Goal: Task Accomplishment & Management: Use online tool/utility

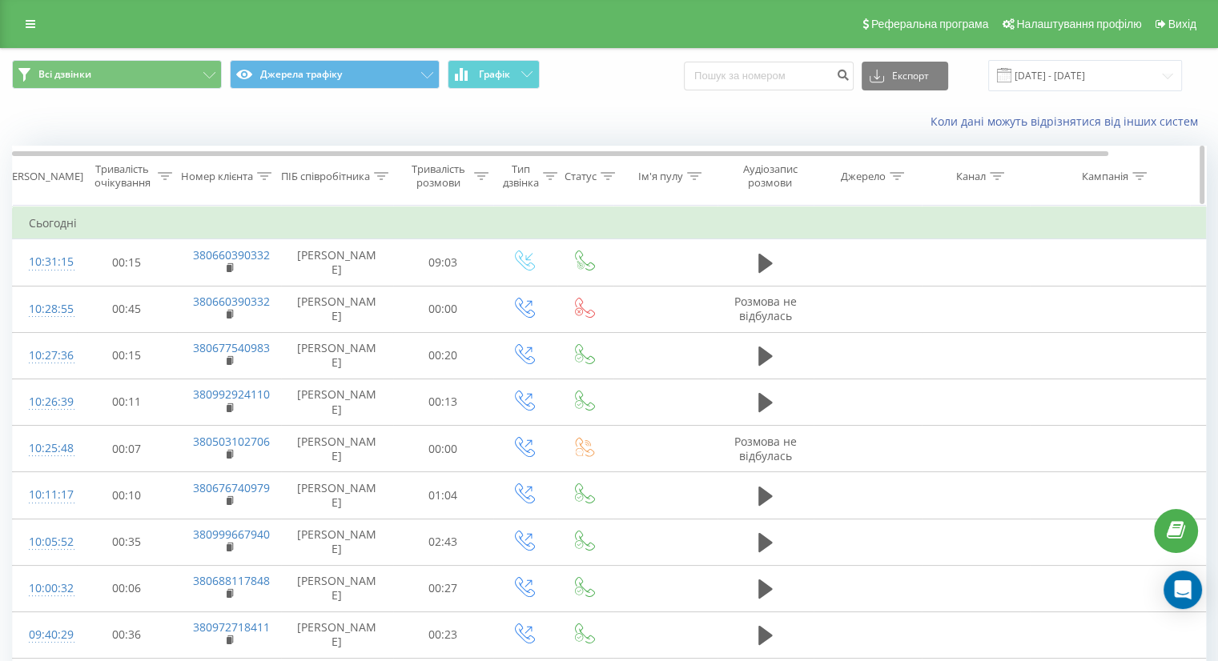
click at [442, 170] on div "Тривалість розмови" at bounding box center [438, 176] width 63 height 27
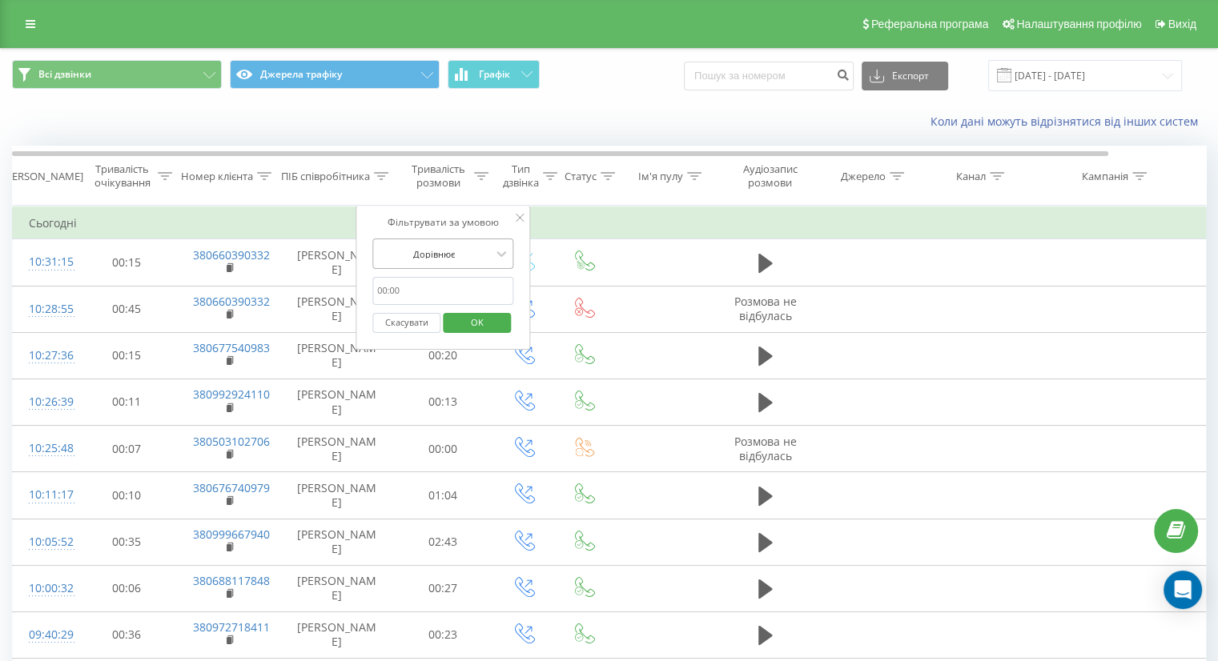
click at [456, 247] on div at bounding box center [434, 254] width 114 height 15
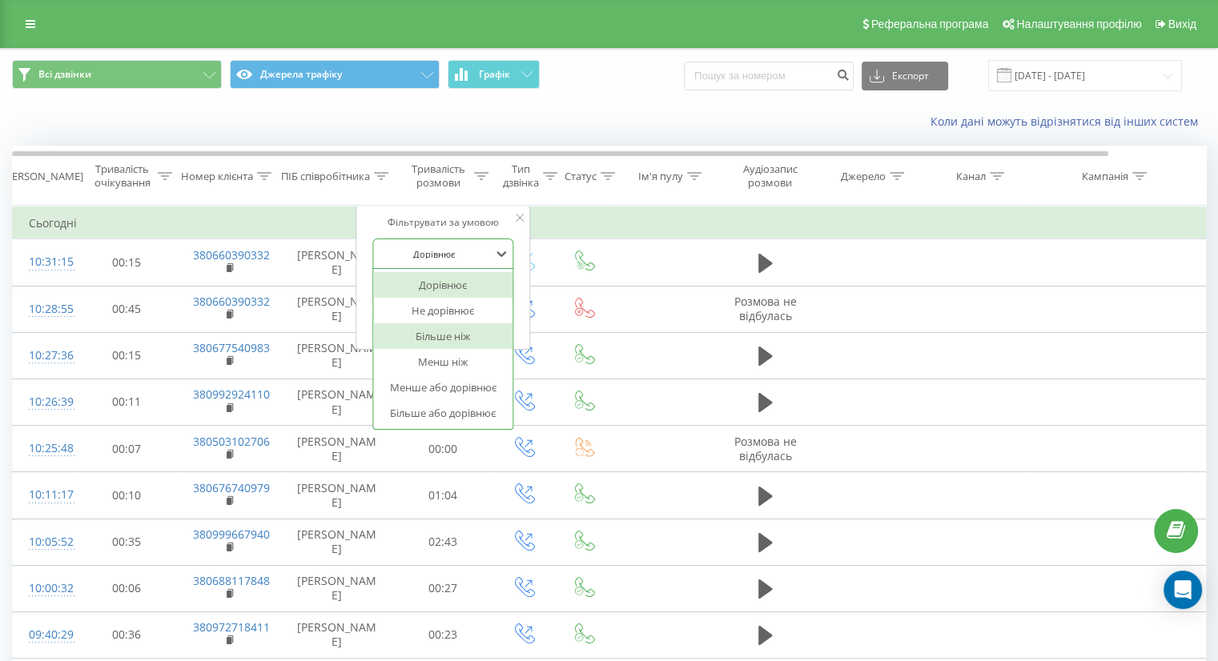
click at [444, 338] on div "Більше ніж" at bounding box center [442, 336] width 139 height 26
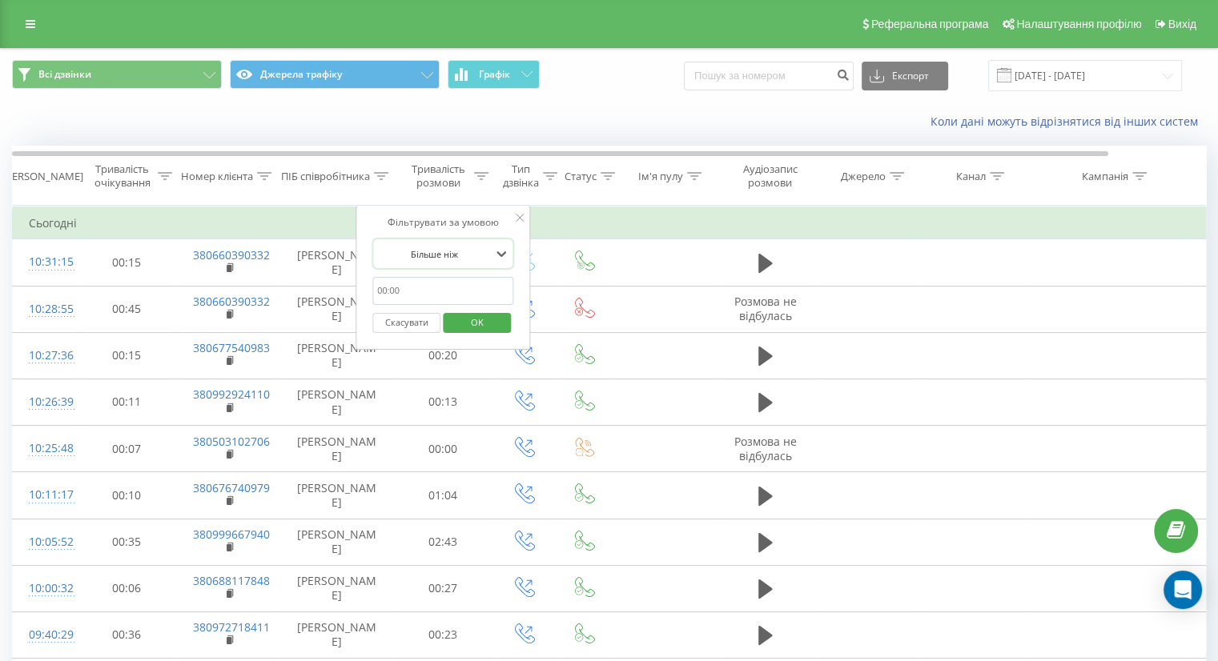
click at [443, 290] on input "text" at bounding box center [442, 291] width 141 height 28
type input "59"
click at [472, 319] on span "OK" at bounding box center [477, 322] width 45 height 25
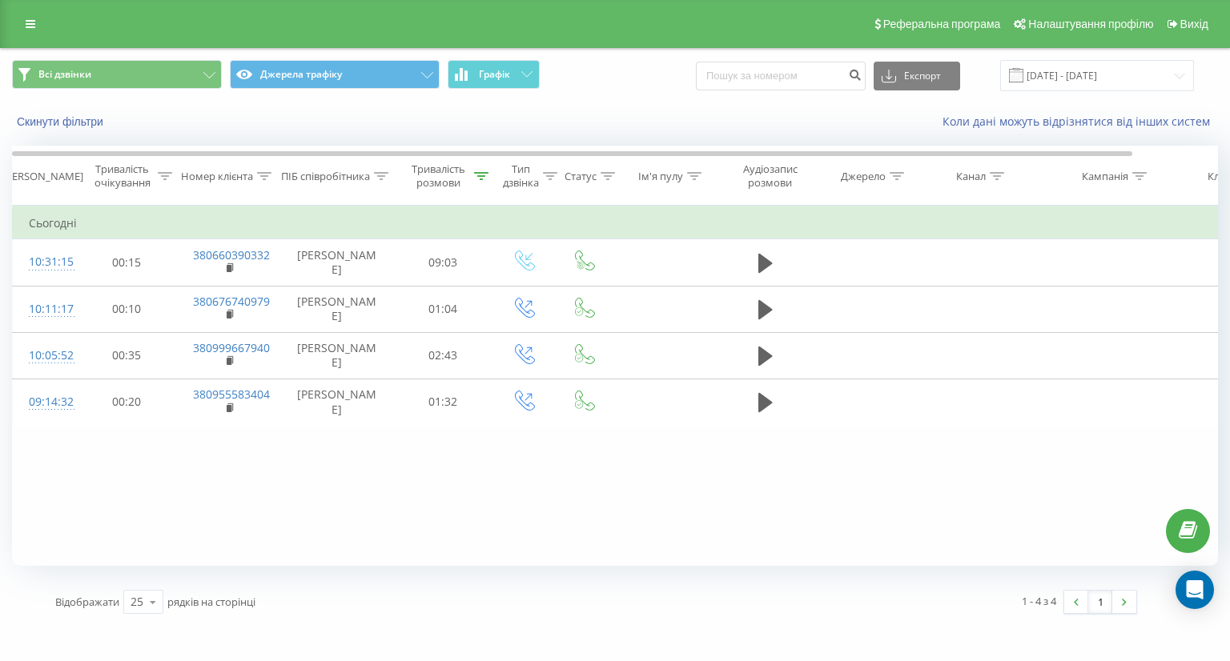
click at [901, 477] on div "Фільтрувати за умовою Дорівнює Скасувати OK Фільтрувати за умовою Містить Скасу…" at bounding box center [615, 386] width 1206 height 360
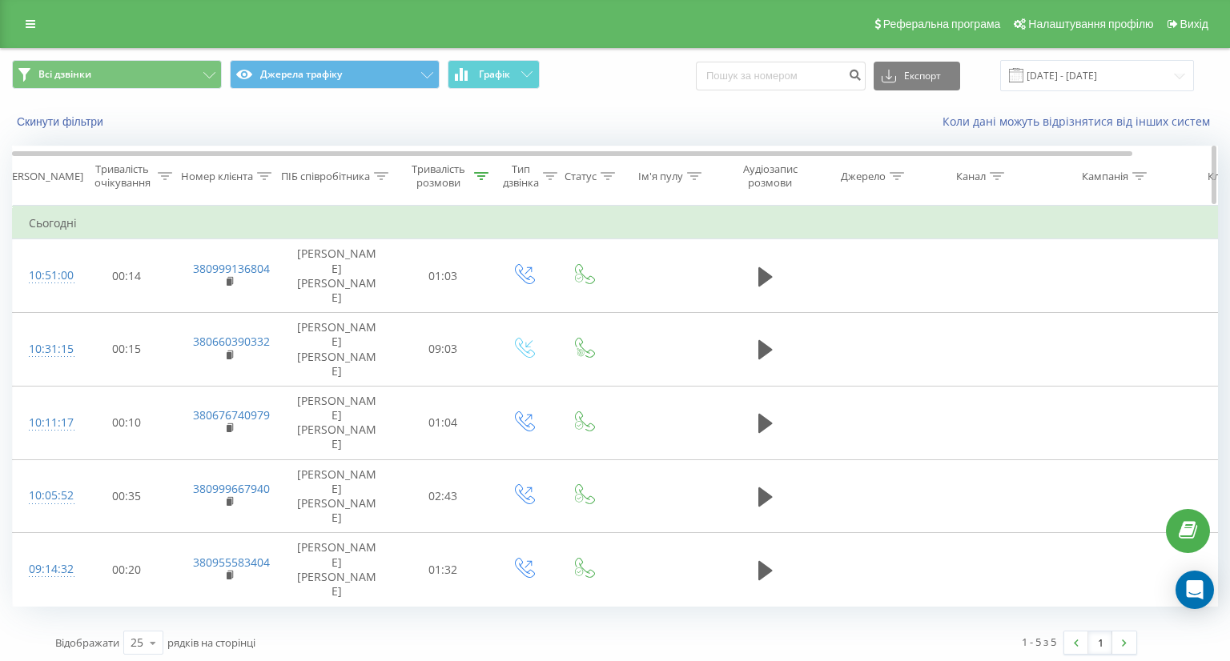
click at [461, 183] on div "Тривалість розмови" at bounding box center [438, 176] width 63 height 27
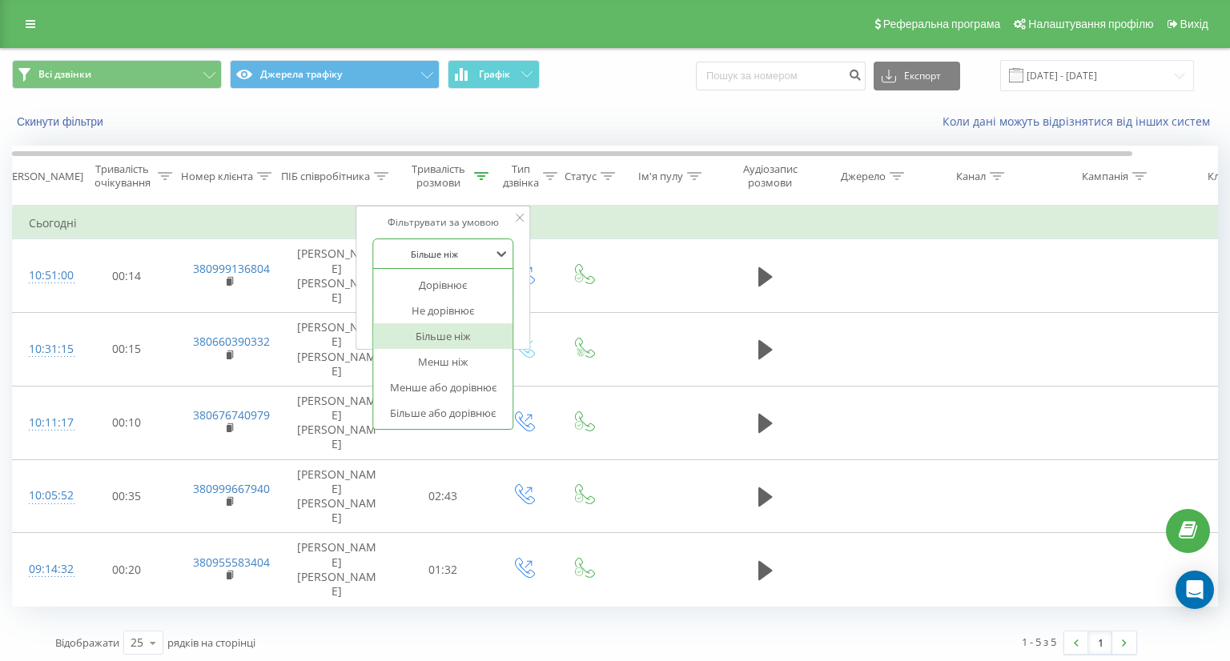
click at [441, 253] on div at bounding box center [434, 254] width 114 height 15
click at [444, 283] on div "Дорівнює" at bounding box center [442, 285] width 139 height 26
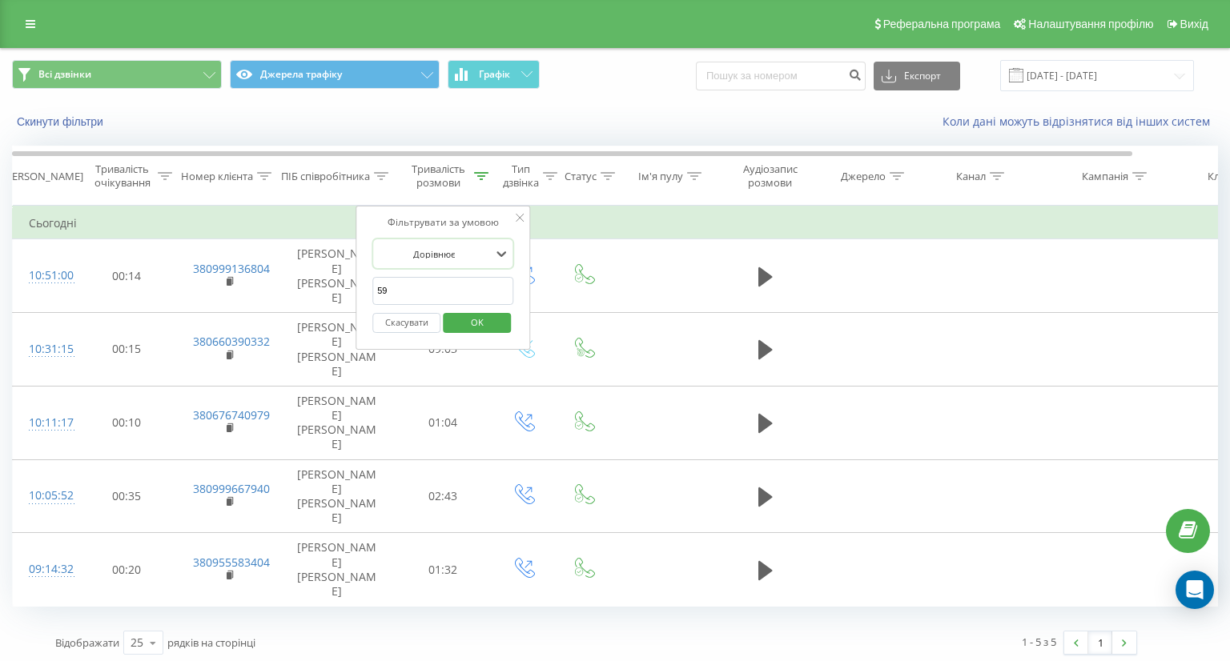
click at [455, 291] on input "59" at bounding box center [442, 291] width 141 height 28
drag, startPoint x: 455, startPoint y: 291, endPoint x: 458, endPoint y: 275, distance: 16.3
click at [457, 279] on input "59" at bounding box center [442, 291] width 141 height 28
click at [497, 324] on span "OK" at bounding box center [477, 322] width 45 height 25
